Goal: Task Accomplishment & Management: Manage account settings

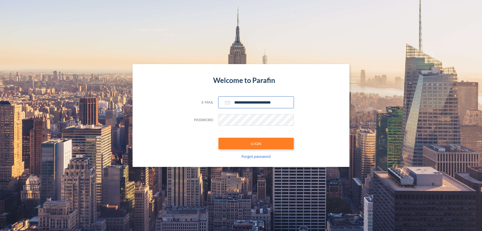
type input "**********"
click at [256, 143] on button "LOGIN" at bounding box center [255, 144] width 75 height 12
